Goal: Task Accomplishment & Management: Complete application form

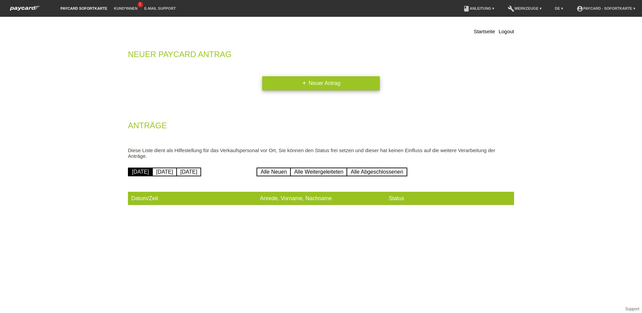
click at [293, 81] on link "add Neuer Antrag" at bounding box center [320, 83] width 117 height 14
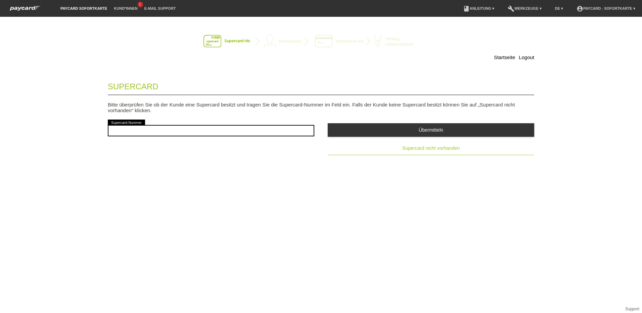
click at [426, 147] on span "Supercard nicht vorhanden" at bounding box center [431, 147] width 58 height 5
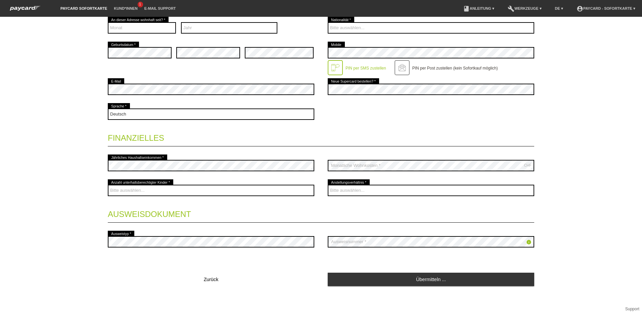
scroll to position [169, 0]
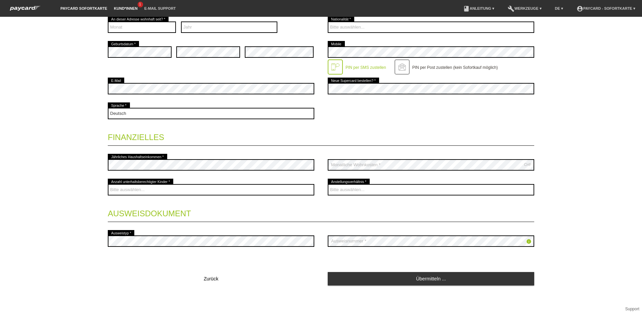
click at [125, 8] on link "Kund*innen" at bounding box center [125, 8] width 30 height 4
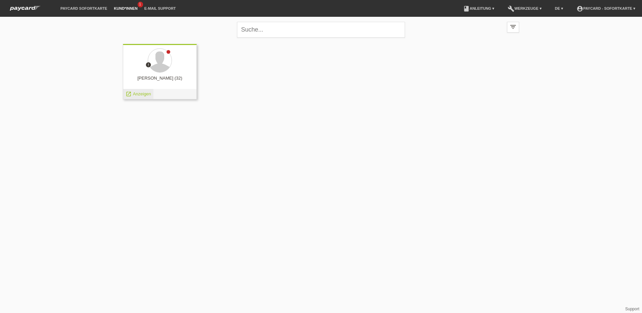
click at [152, 95] on div "launch Anzeigen" at bounding box center [138, 94] width 30 height 10
click at [151, 89] on div "error Simon Thur (32) launch Anzeigen" at bounding box center [160, 71] width 74 height 55
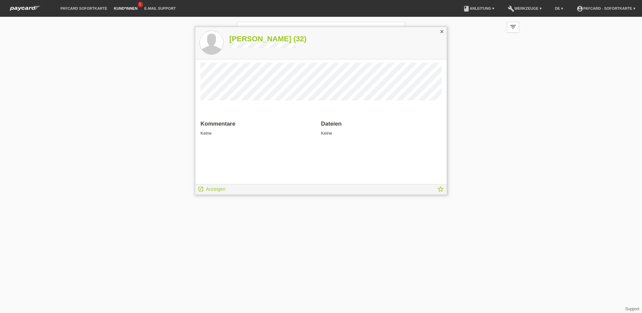
click at [441, 33] on icon "close" at bounding box center [441, 31] width 5 height 5
